Goal: Information Seeking & Learning: Learn about a topic

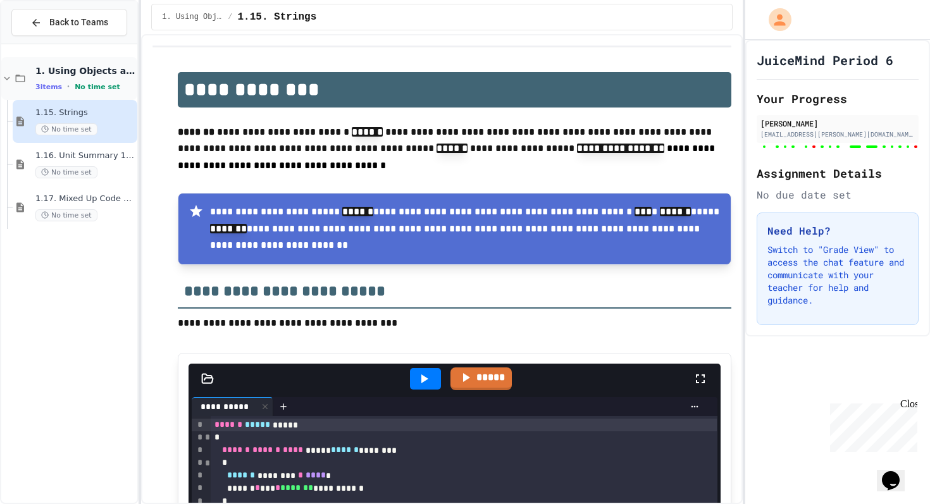
click at [70, 85] on div "3 items • No time set" at bounding box center [84, 87] width 99 height 10
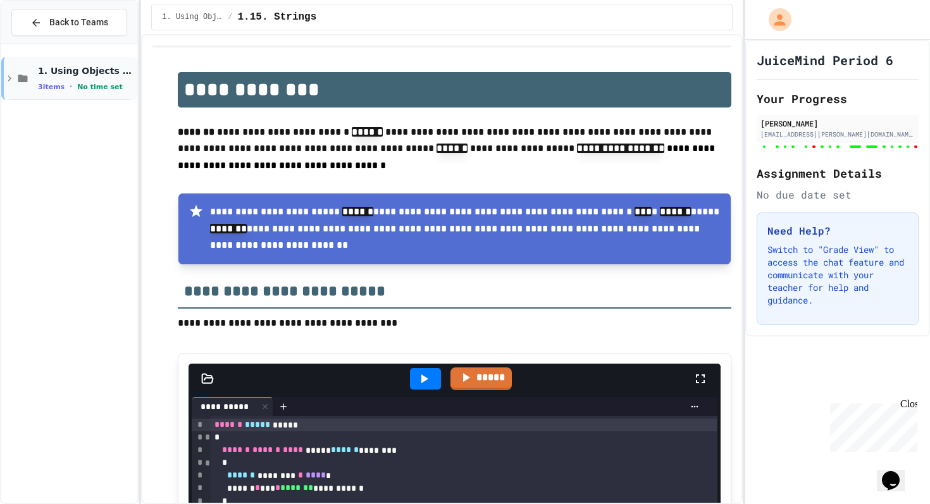
click at [16, 70] on div "1. Using Objects and Methods 3 items • No time set" at bounding box center [69, 78] width 136 height 43
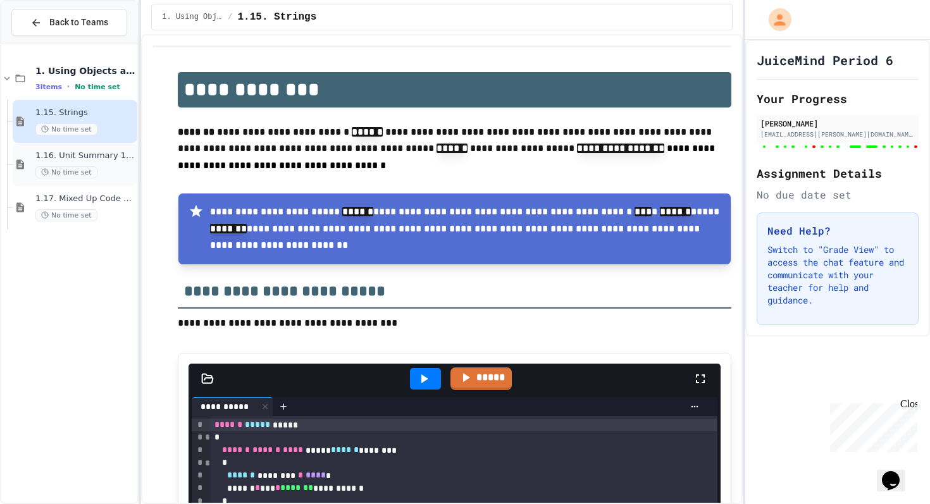
click at [67, 160] on span "1.16. Unit Summary 1a (1.1-1.6)" at bounding box center [84, 155] width 99 height 11
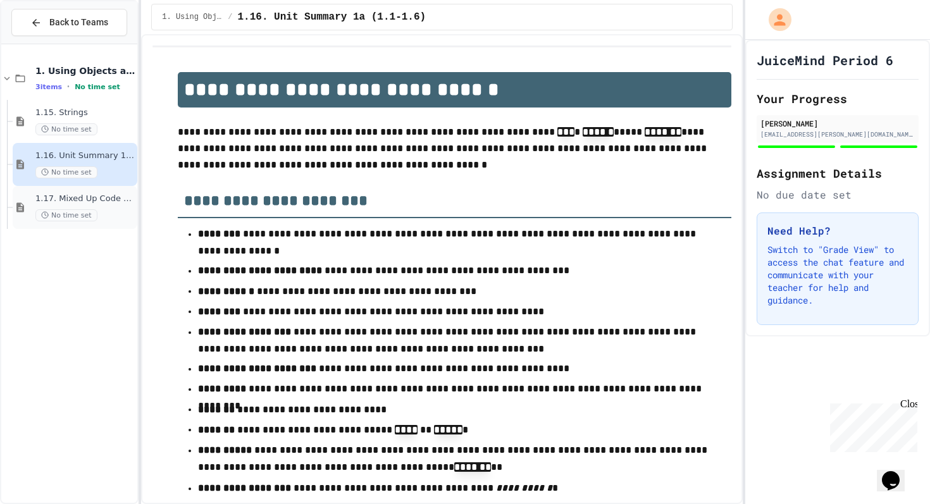
click at [75, 199] on span "1.17. Mixed Up Code Practice 1.1-1.6" at bounding box center [84, 198] width 99 height 11
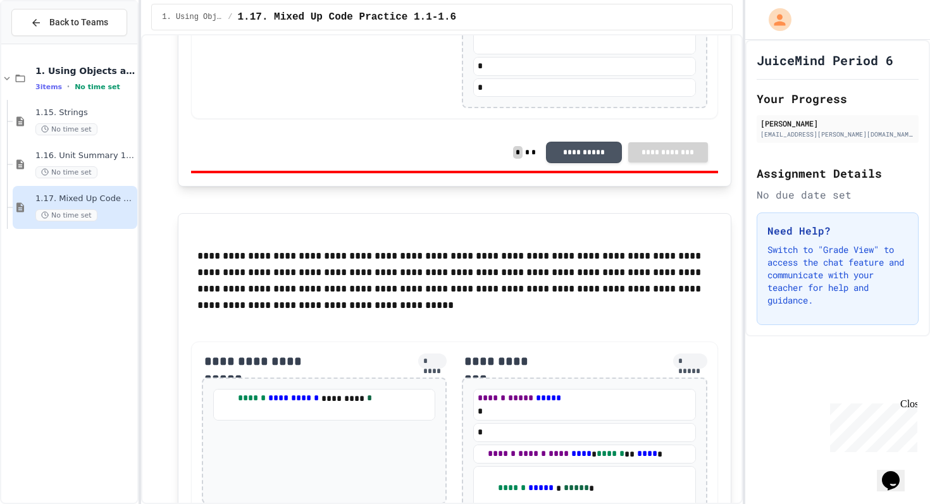
scroll to position [6703, 0]
